Goal: Communication & Community: Answer question/provide support

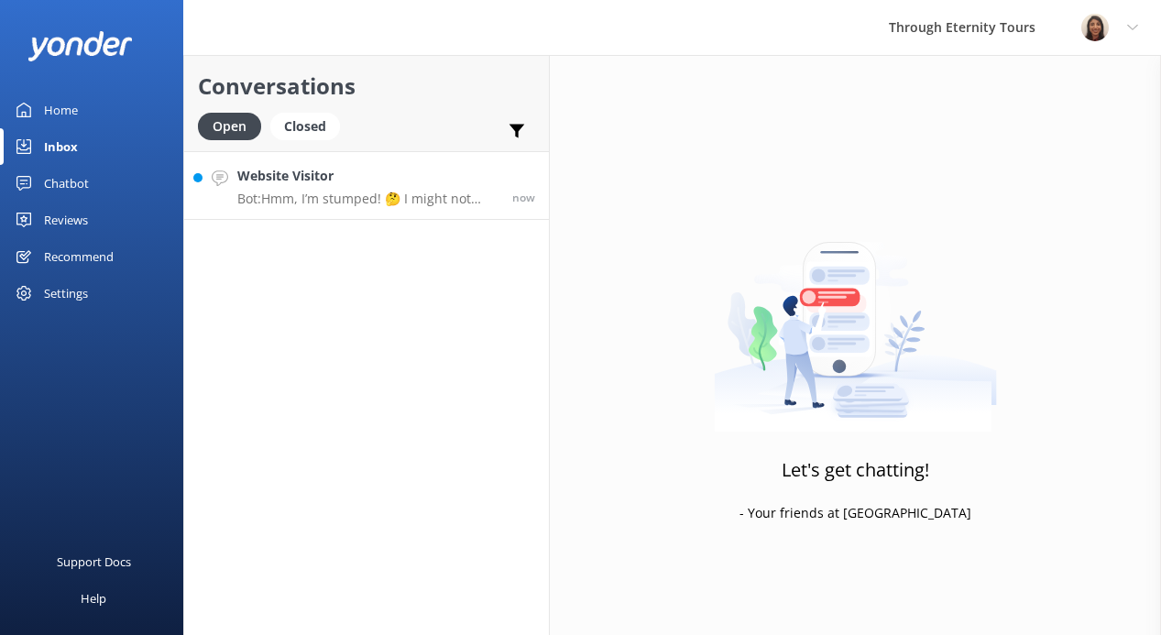
click at [279, 184] on h4 "Website Visitor" at bounding box center [367, 176] width 261 height 20
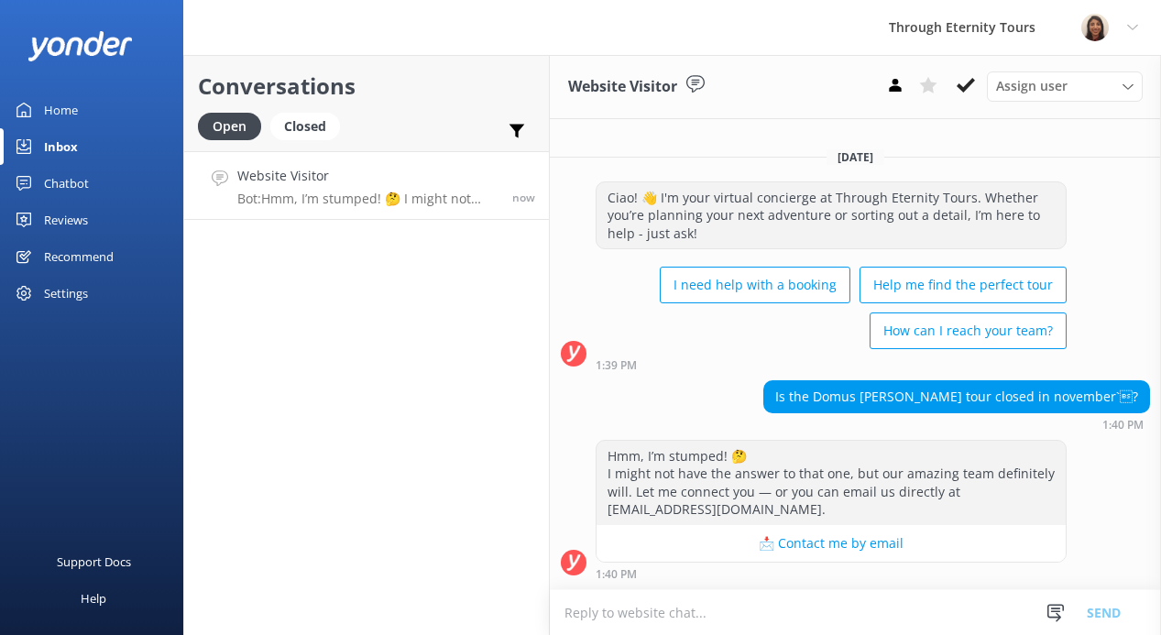
paste textarea "Hello, my name is [PERSON_NAME] from Through Eternity Tours. Thank you for your…"
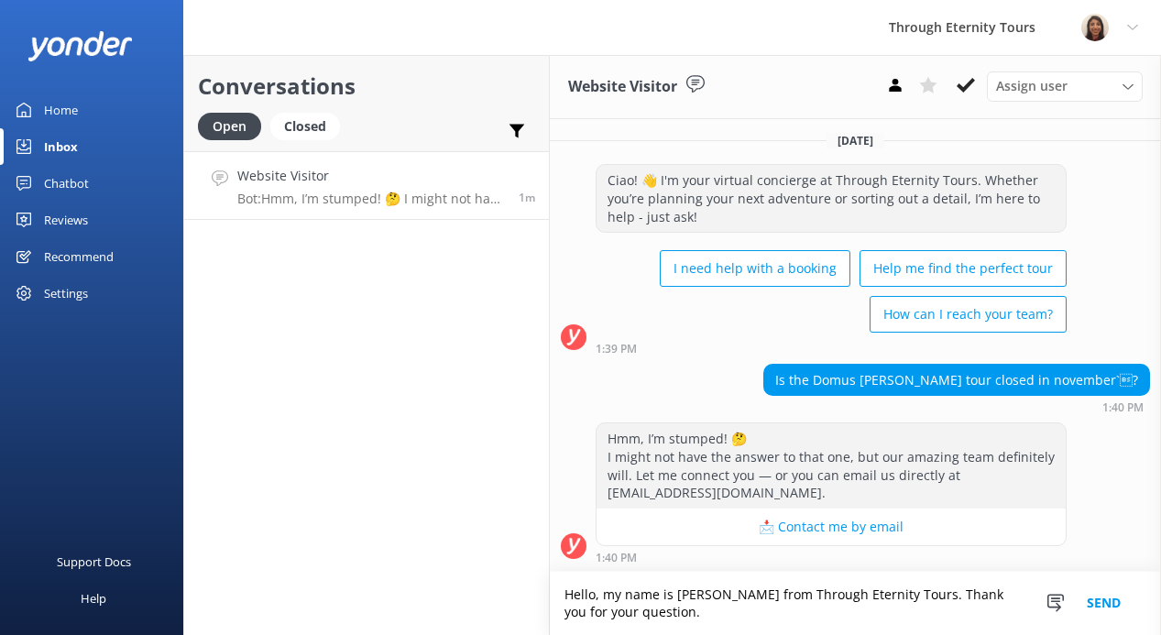
paste textarea "Currently, availability for October has not yet been released for our St. [PERS…"
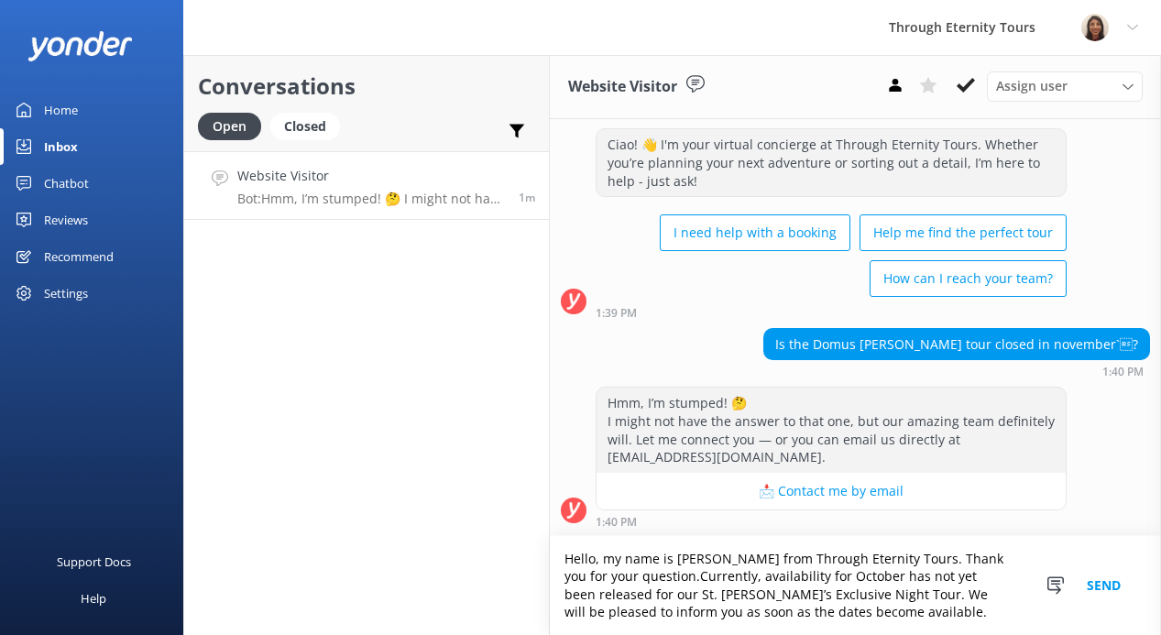
scroll to position [38, 0]
click at [649, 578] on textarea "Hello, my name is [PERSON_NAME] from Through Eternity Tours. Thank you for your…" at bounding box center [855, 585] width 611 height 99
click at [821, 578] on textarea "Hello, my name is [PERSON_NAME] from Through Eternity Tours. Thank you for your…" at bounding box center [855, 585] width 611 height 99
drag, startPoint x: 901, startPoint y: 346, endPoint x: 978, endPoint y: 349, distance: 77.0
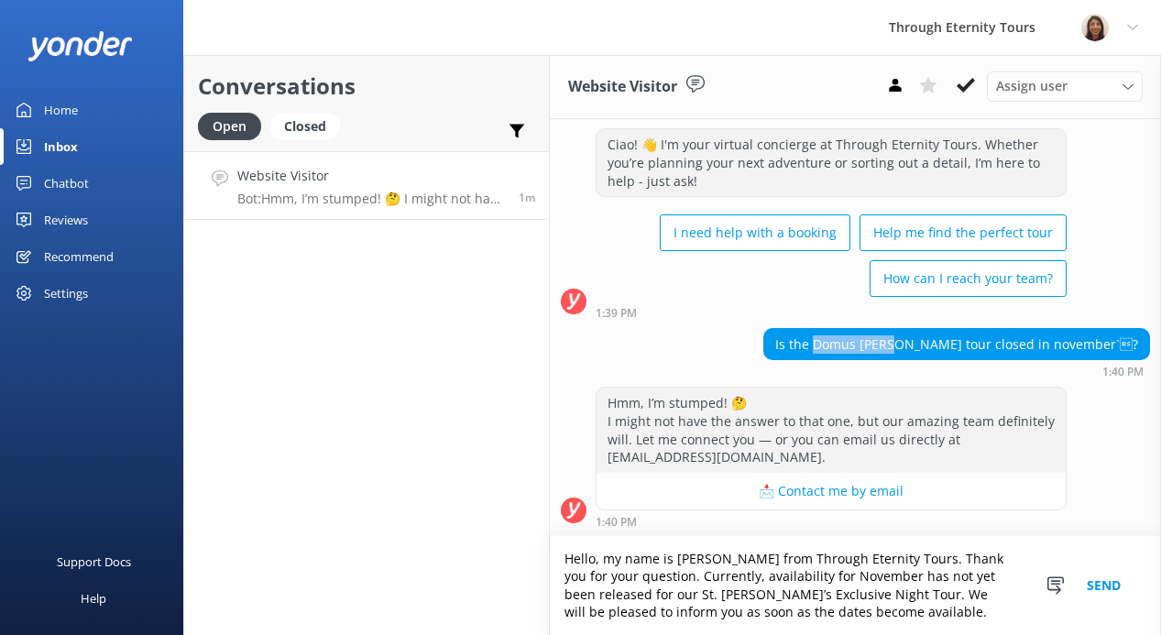
click at [978, 349] on div "Is the Domus [PERSON_NAME] tour closed in november`?" at bounding box center [956, 344] width 385 height 31
copy div "Domus [PERSON_NAME]"
click at [706, 591] on textarea "Hello, my name is [PERSON_NAME] from Through Eternity Tours. Thank you for your…" at bounding box center [855, 585] width 611 height 99
drag, startPoint x: 664, startPoint y: 594, endPoint x: 812, endPoint y: 596, distance: 147.5
click at [812, 596] on textarea "Hello, my name is [PERSON_NAME] from Through Eternity Tours. Thank you for your…" at bounding box center [855, 585] width 611 height 99
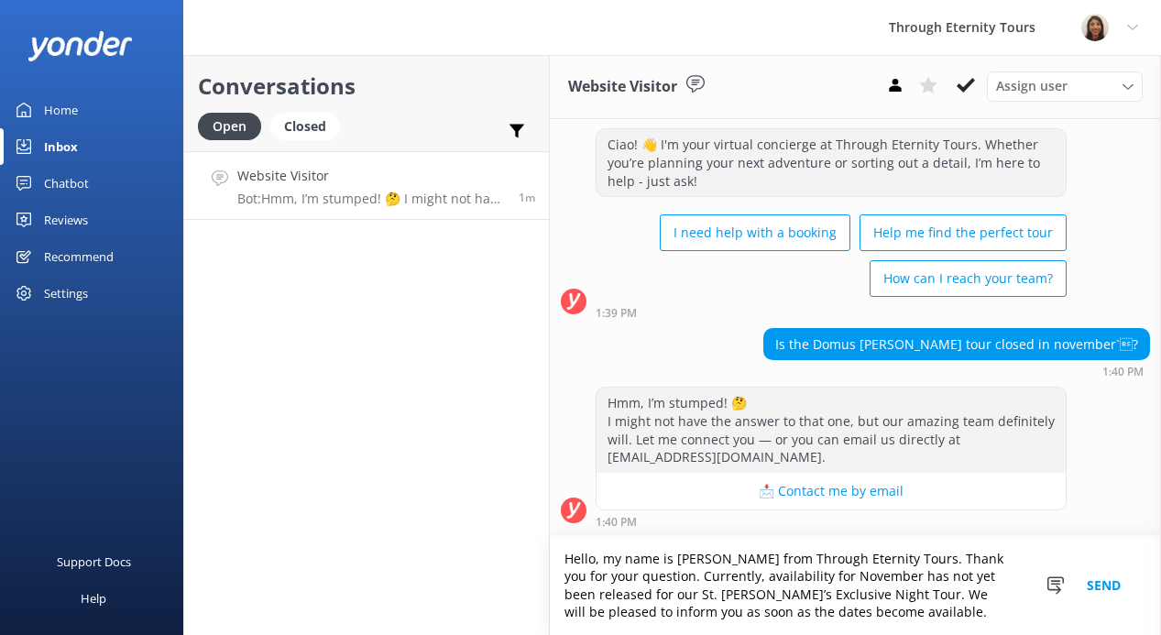
paste textarea "Domus [PERSON_NAME]"
type textarea "Hello, my name is [PERSON_NAME] from Through Eternity Tours. Thank you for your…"
click at [1097, 587] on button "Send" at bounding box center [1103, 585] width 69 height 99
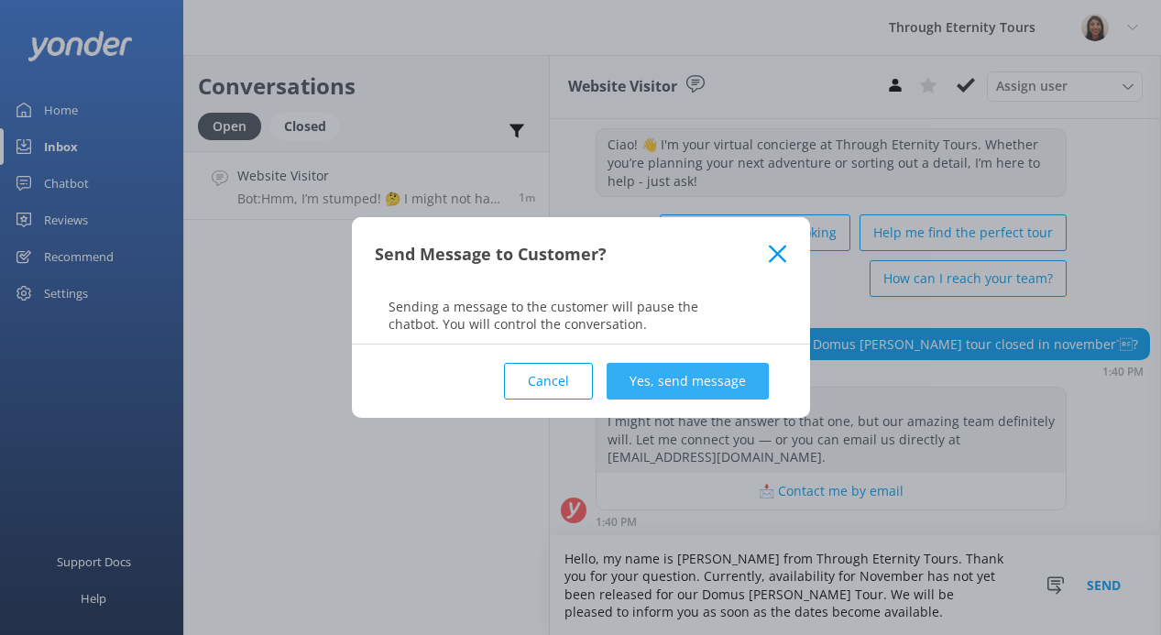
click at [635, 377] on button "Yes, send message" at bounding box center [687, 381] width 162 height 37
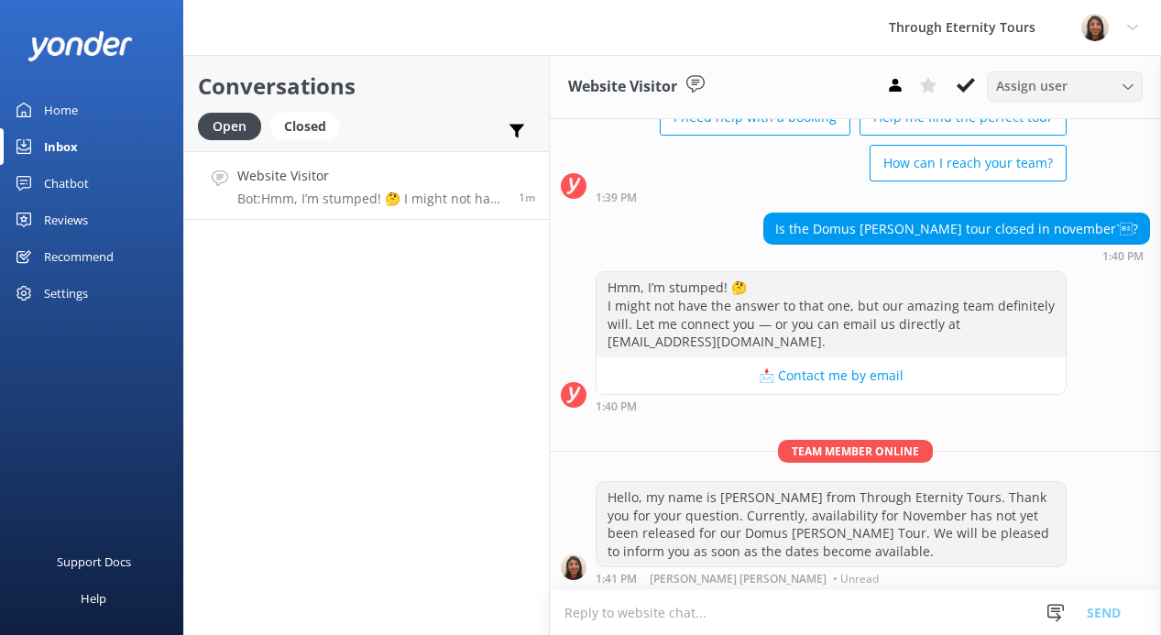
scroll to position [158, 0]
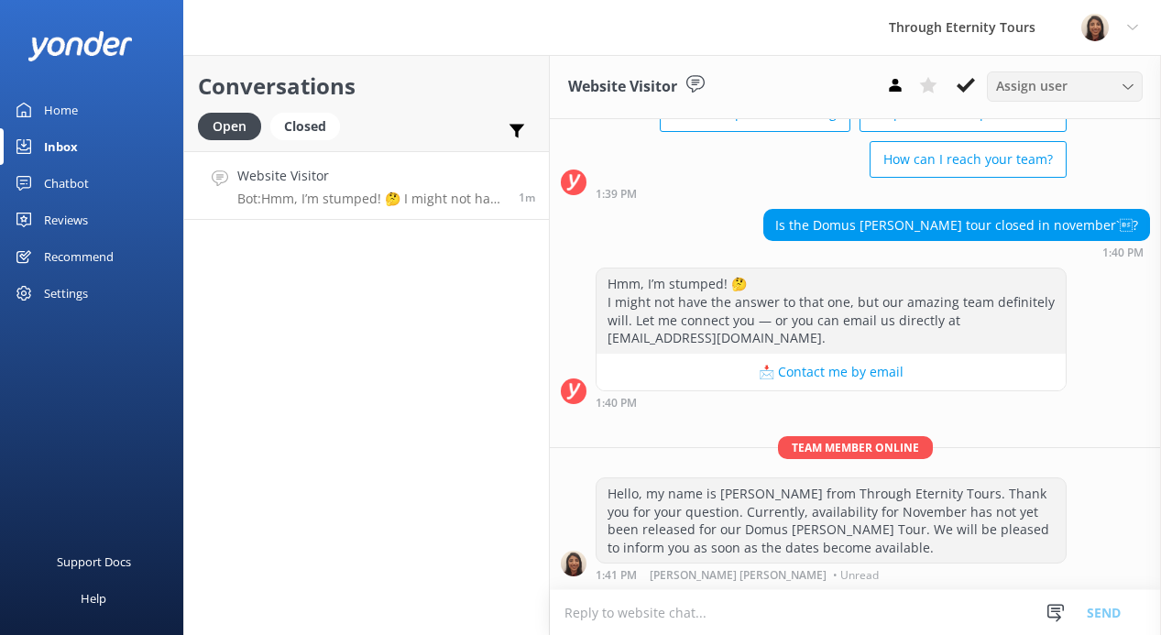
click at [1039, 82] on span "Assign user" at bounding box center [1031, 86] width 71 height 20
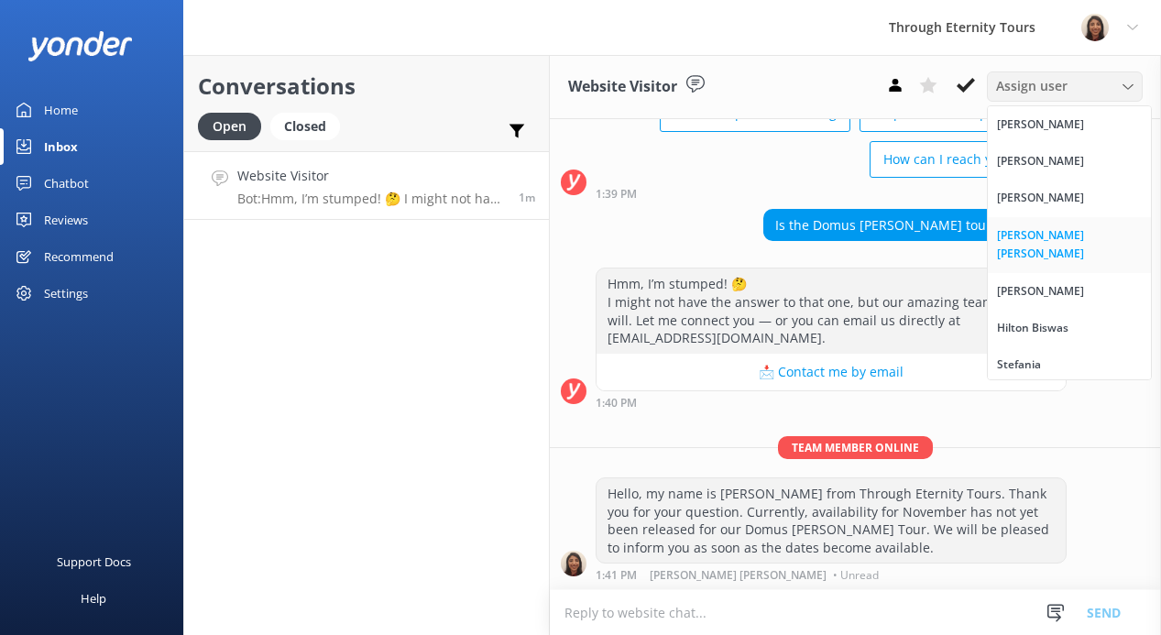
click at [1012, 237] on div "[PERSON_NAME] [PERSON_NAME]" at bounding box center [1069, 245] width 145 height 38
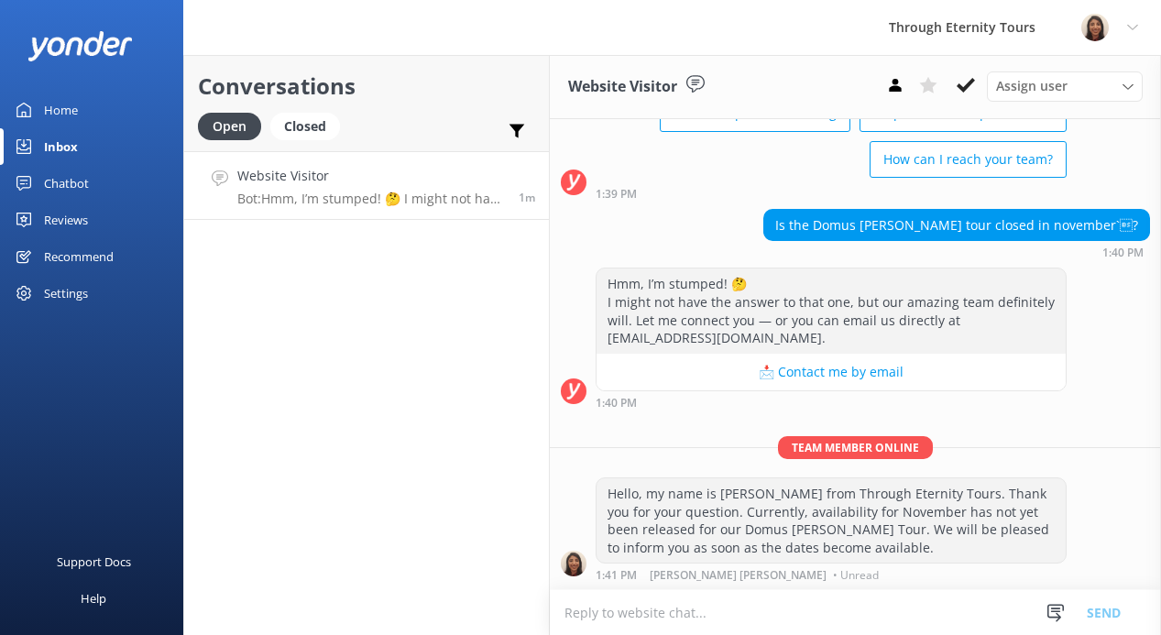
click at [763, 619] on textarea at bounding box center [855, 612] width 611 height 45
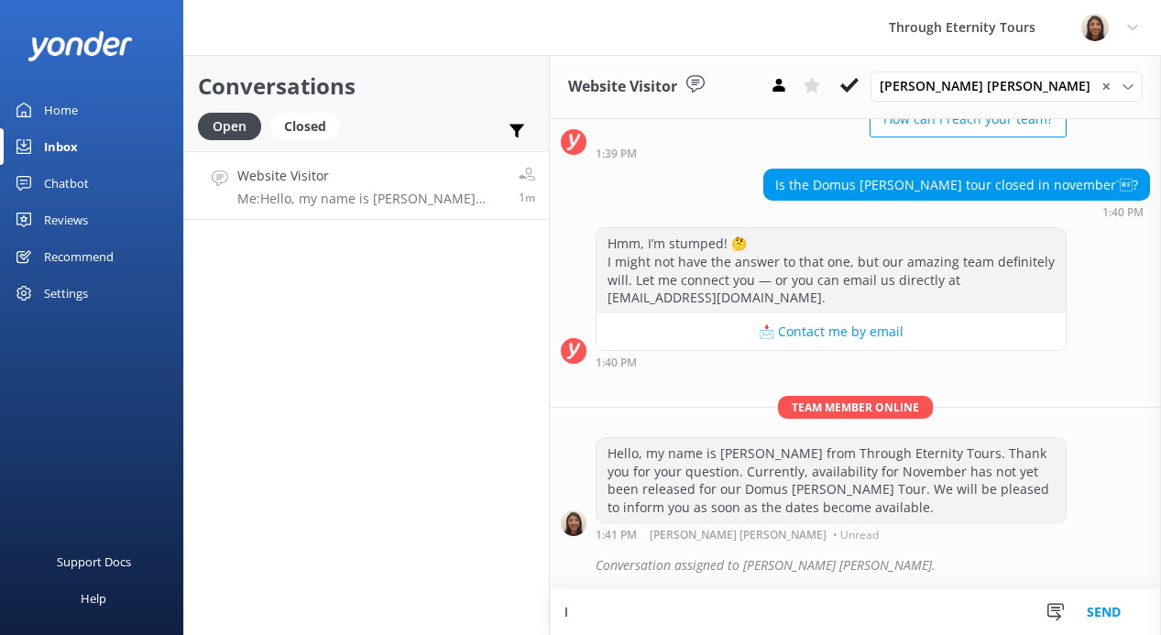
scroll to position [199, 0]
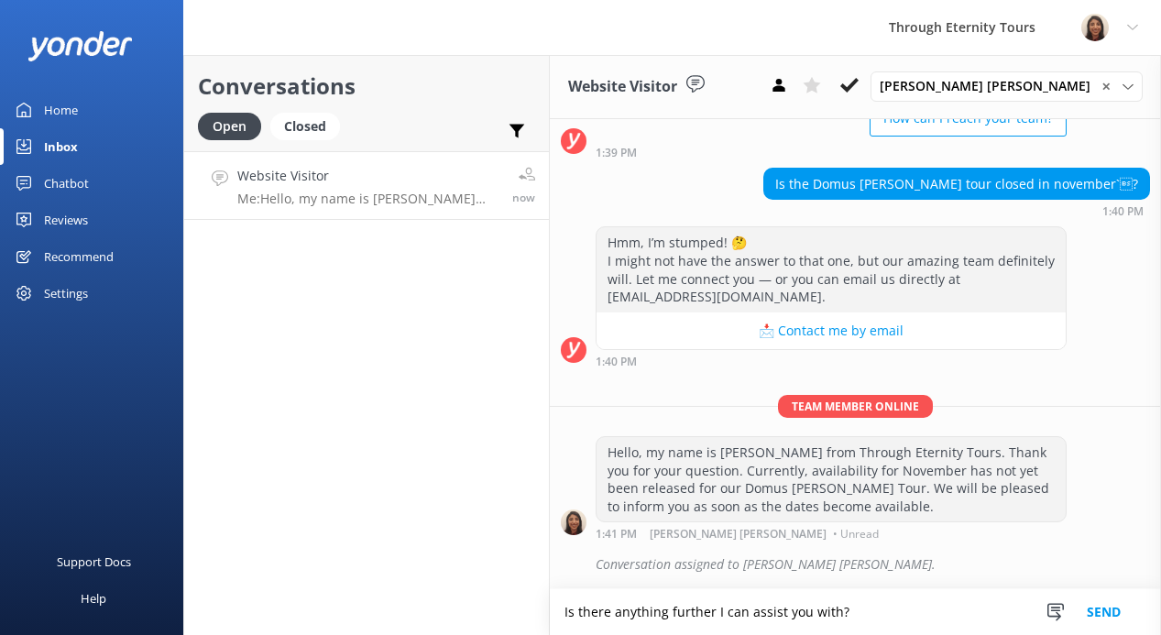
type textarea "Is there anything further I can assist you with?"
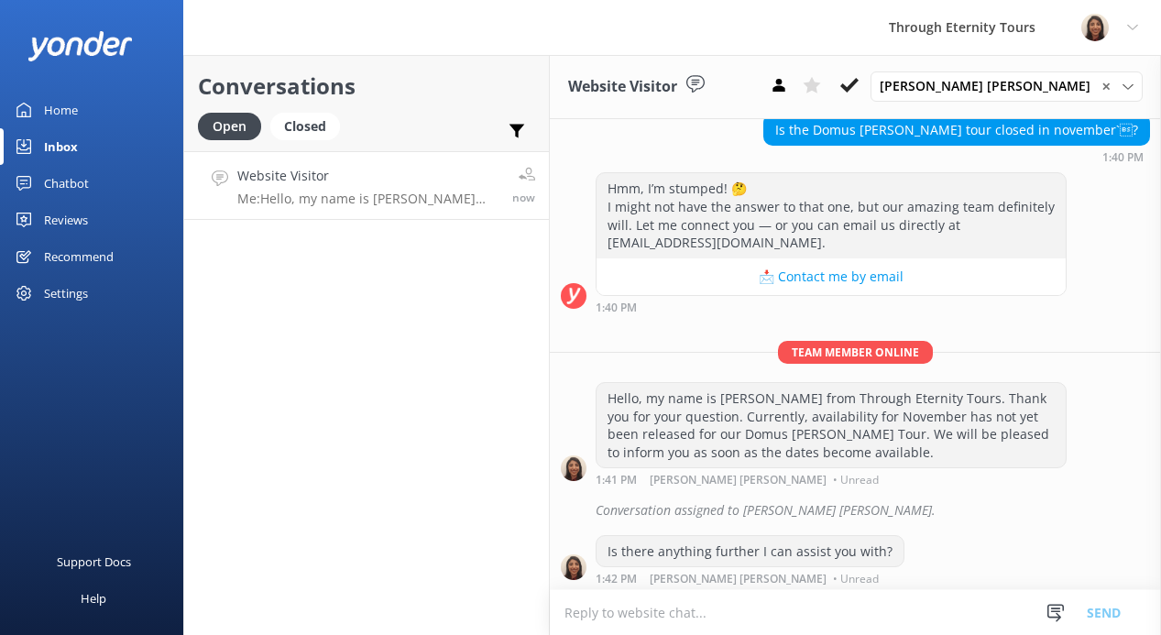
scroll to position [256, 0]
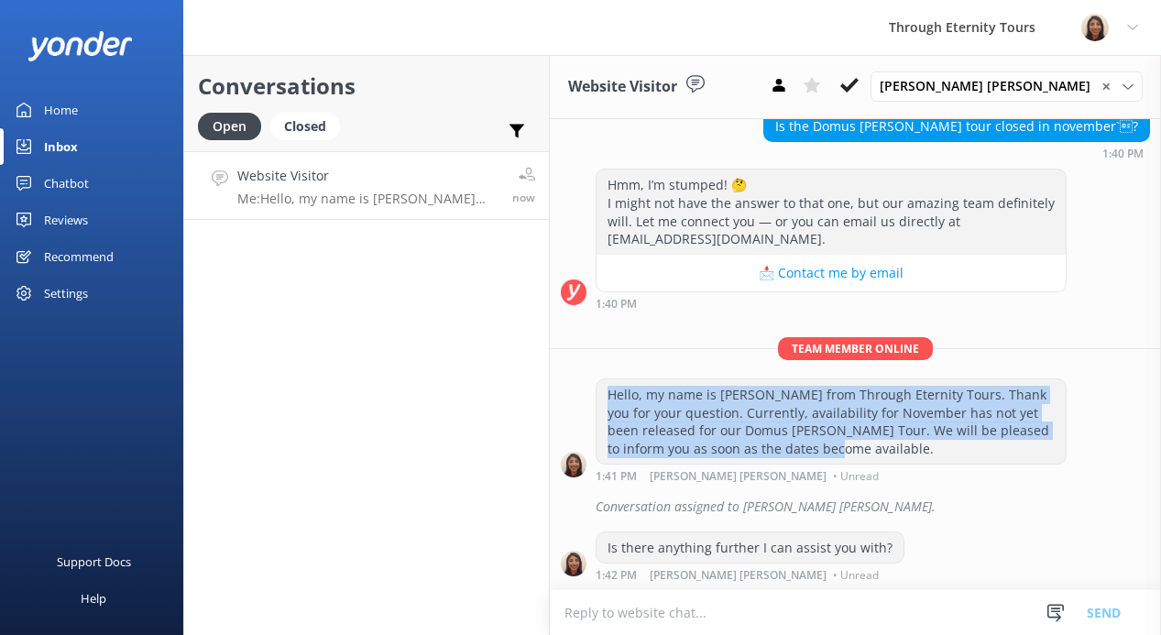
drag, startPoint x: 791, startPoint y: 450, endPoint x: 610, endPoint y: 394, distance: 189.8
click at [610, 394] on div "Hello, my name is [PERSON_NAME] from Through Eternity Tours. Thank you for your…" at bounding box center [830, 421] width 469 height 84
copy div "Hello, my name is [PERSON_NAME] from Through Eternity Tours. Thank you for your…"
click at [858, 91] on use at bounding box center [849, 85] width 18 height 15
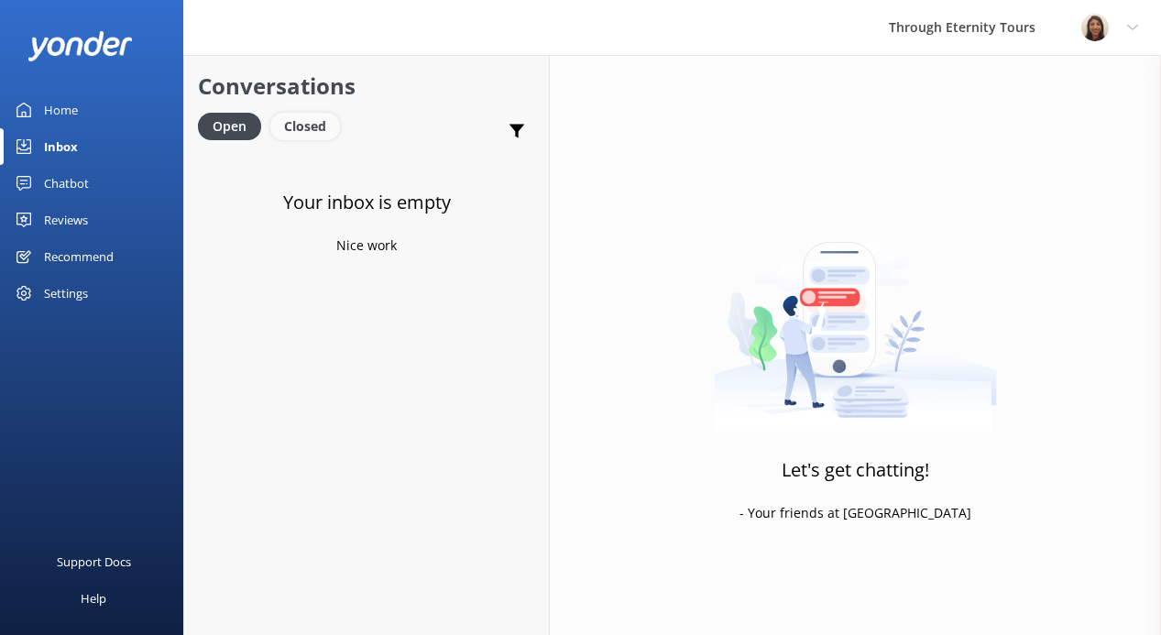
click at [313, 126] on div "Closed" at bounding box center [305, 126] width 70 height 27
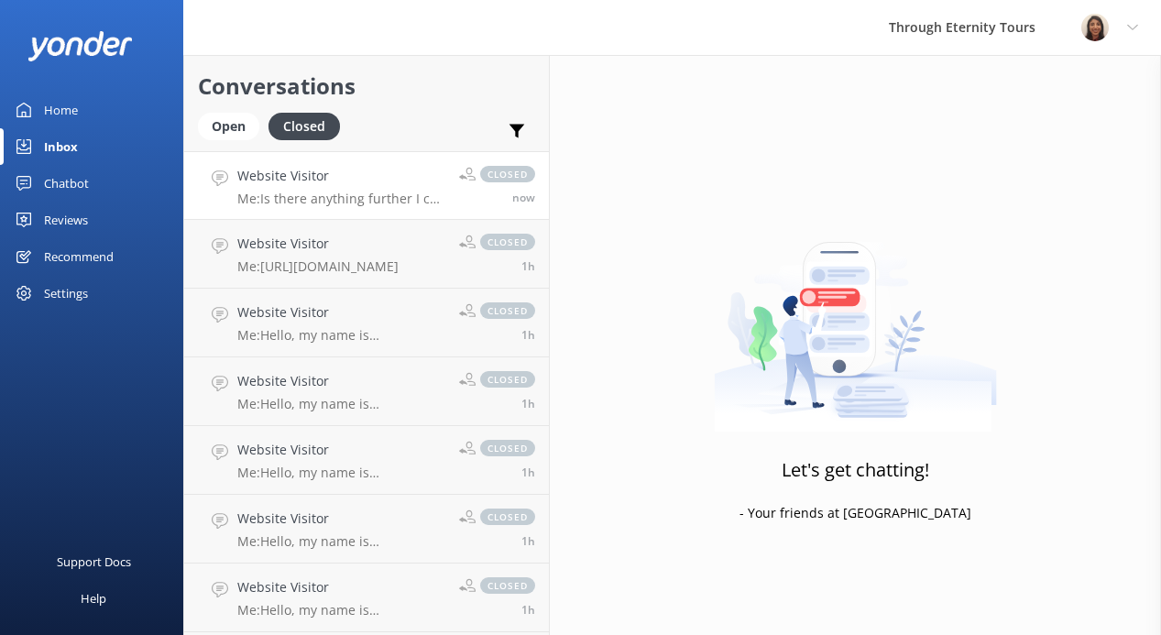
click at [354, 207] on link "Website Visitor Me: Is there anything further I can assist you with? closed now" at bounding box center [366, 185] width 365 height 69
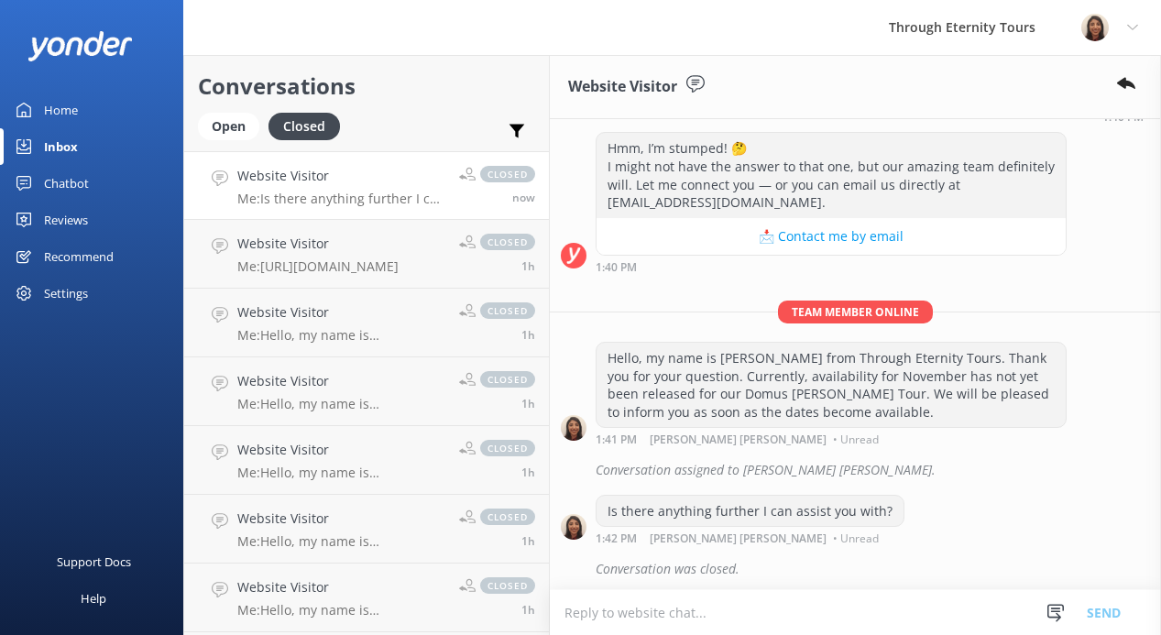
scroll to position [297, 0]
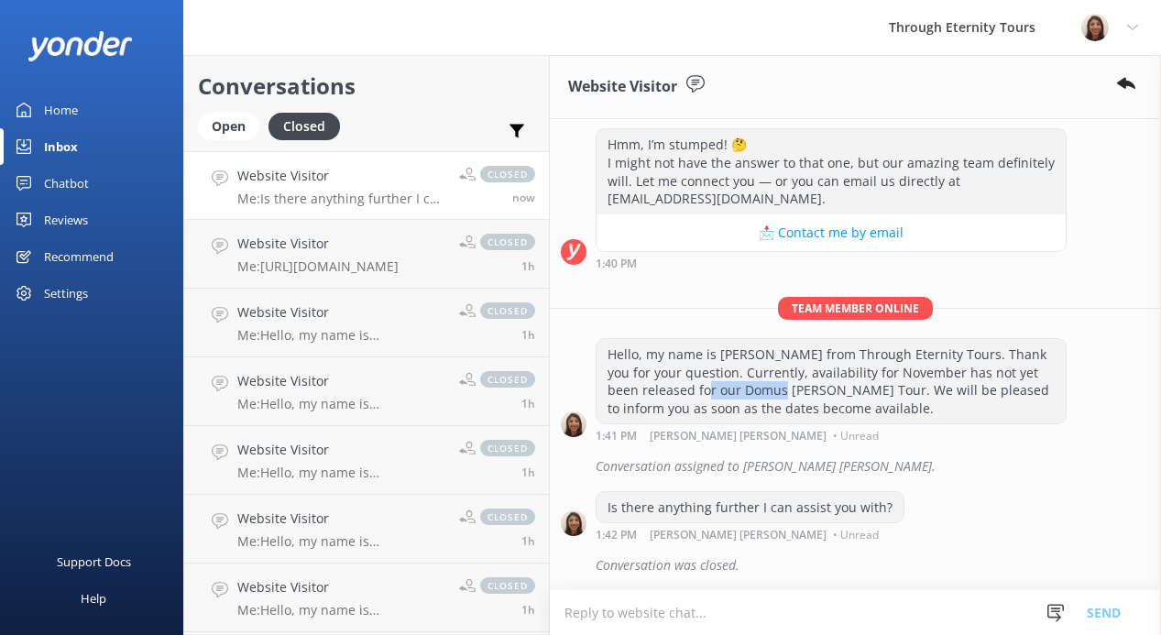
drag, startPoint x: 654, startPoint y: 389, endPoint x: 734, endPoint y: 390, distance: 79.7
click at [734, 390] on div "Hello, my name is [PERSON_NAME] from Through Eternity Tours. Thank you for your…" at bounding box center [830, 381] width 469 height 84
copy div "Domus [PERSON_NAME]"
